Goal: Task Accomplishment & Management: Complete application form

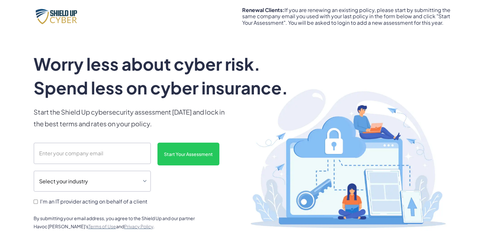
click at [35, 203] on input "I'm an IT provider acting on behalf of a client" at bounding box center [36, 202] width 4 height 4
checkbox input "true"
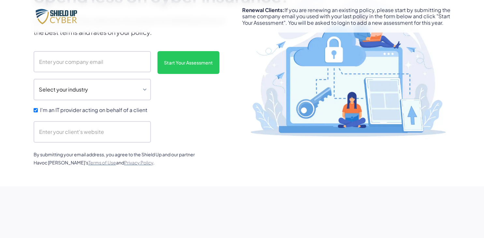
scroll to position [93, 0]
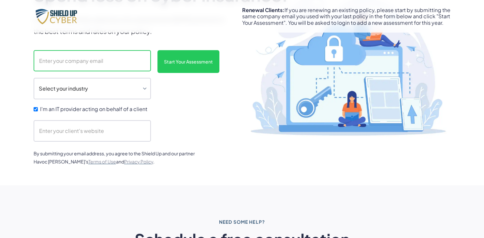
click at [110, 56] on input "scanform" at bounding box center [92, 61] width 117 height 22
type input "[EMAIL_ADDRESS][DOMAIN_NAME]"
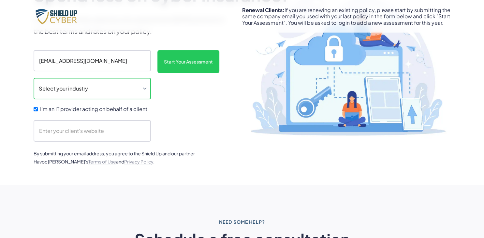
click at [34, 78] on select "Select your industry Auto Dealership Healthcare Hospitality Legal Manufacturing…" at bounding box center [92, 89] width 117 height 22
click option "Professional Services" at bounding box center [0, 0] width 0 height 0
click at [34, 78] on select "Select your industry Auto Dealership Healthcare Hospitality Legal Manufacturing…" at bounding box center [92, 89] width 117 height 22
select select "legal"
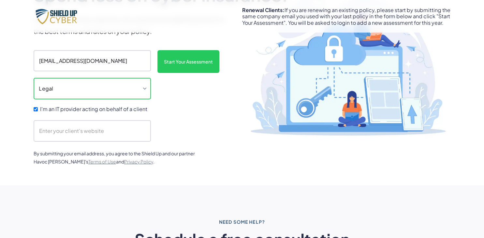
click option "Legal" at bounding box center [0, 0] width 0 height 0
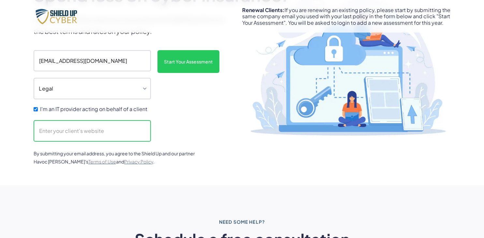
click at [79, 136] on input "scanform" at bounding box center [92, 131] width 117 height 22
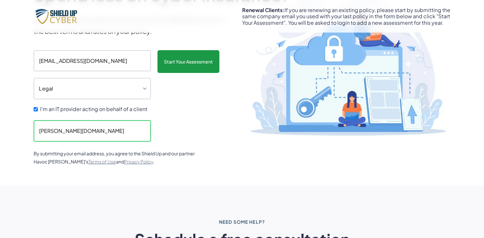
type input "[PERSON_NAME][DOMAIN_NAME]"
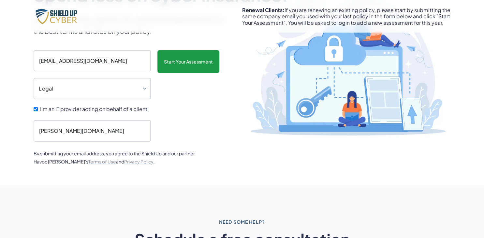
click at [177, 66] on input "Start Your Assessment" at bounding box center [188, 61] width 62 height 23
type input "Please wait..."
